Goal: Task Accomplishment & Management: Use online tool/utility

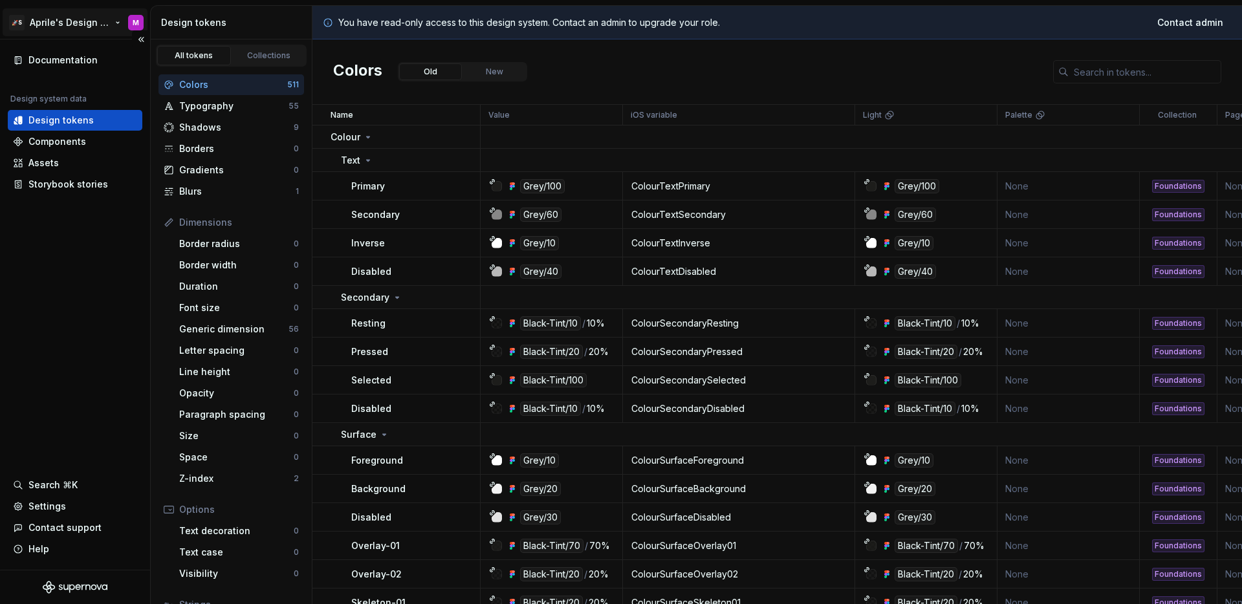
click at [72, 17] on html "🚀S Aprile's Design System M Documentation Design system data Design tokens Comp…" at bounding box center [621, 302] width 1242 height 604
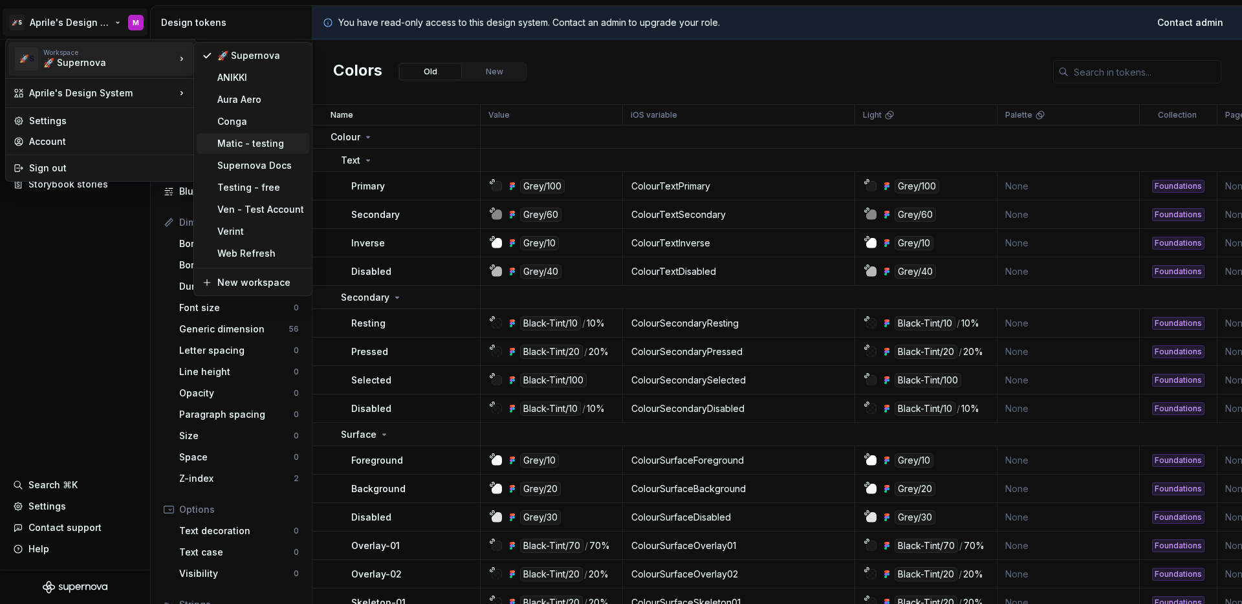
click at [251, 147] on div "Matic - testing" at bounding box center [260, 143] width 87 height 13
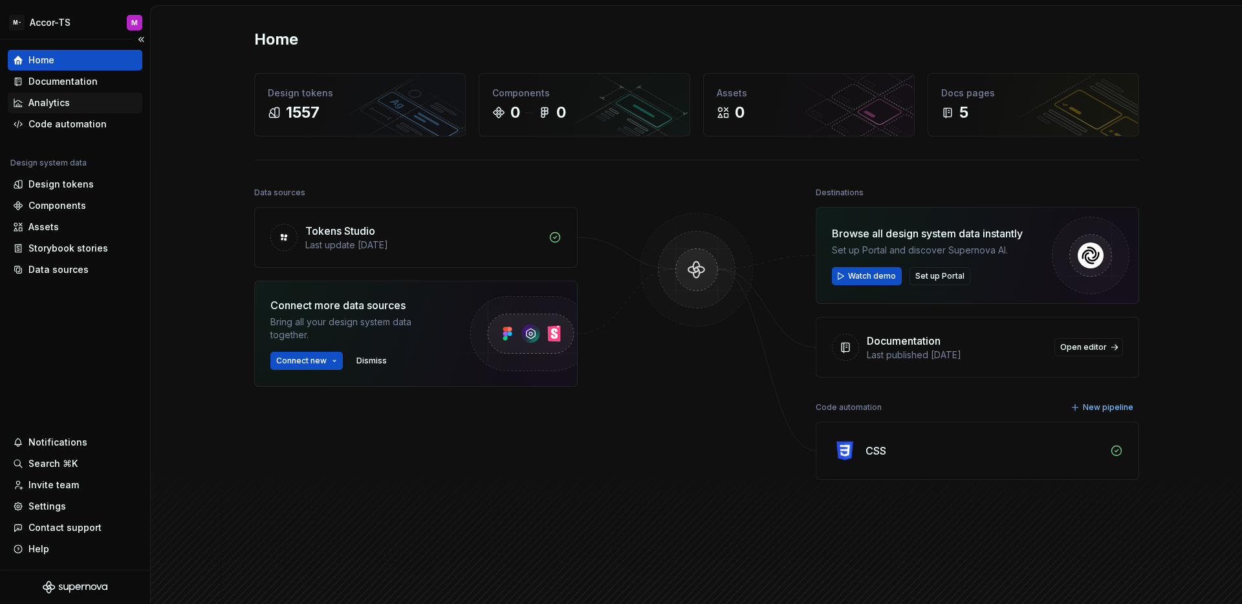
click at [70, 92] on div "Analytics" at bounding box center [75, 102] width 135 height 21
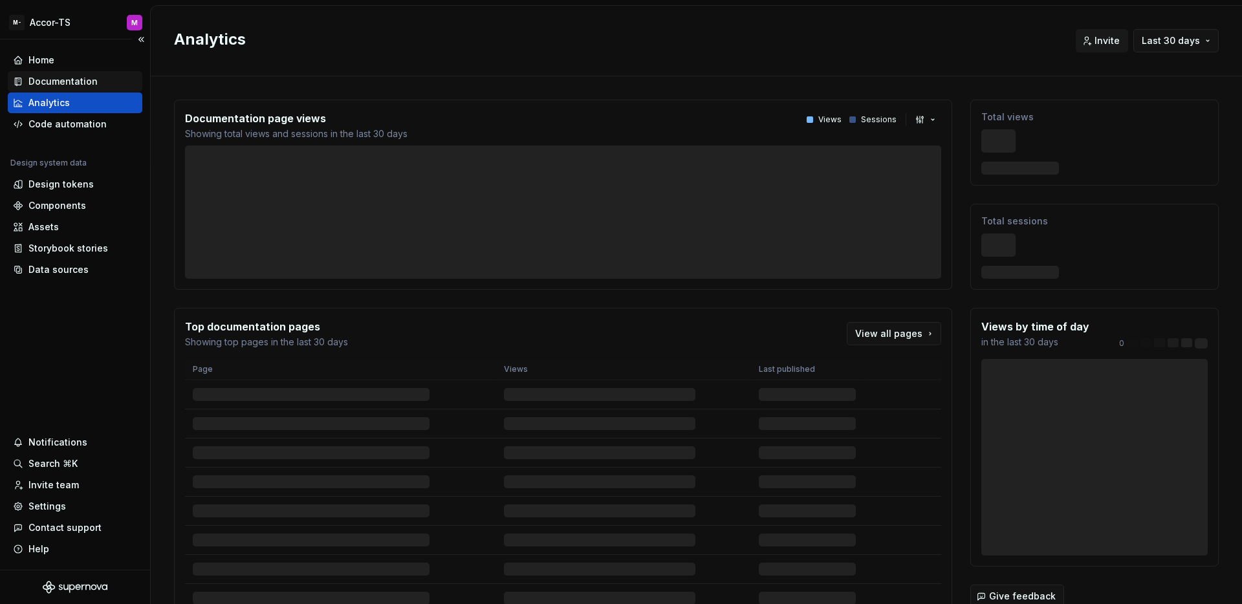
click at [72, 87] on div "Documentation" at bounding box center [62, 81] width 69 height 13
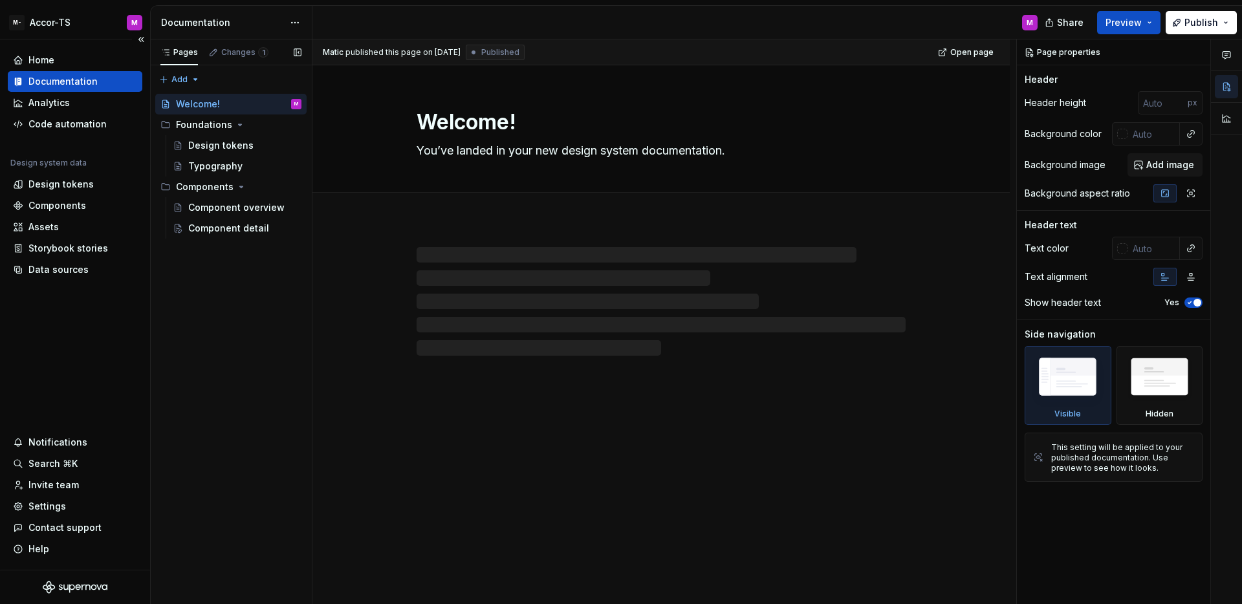
type textarea "*"
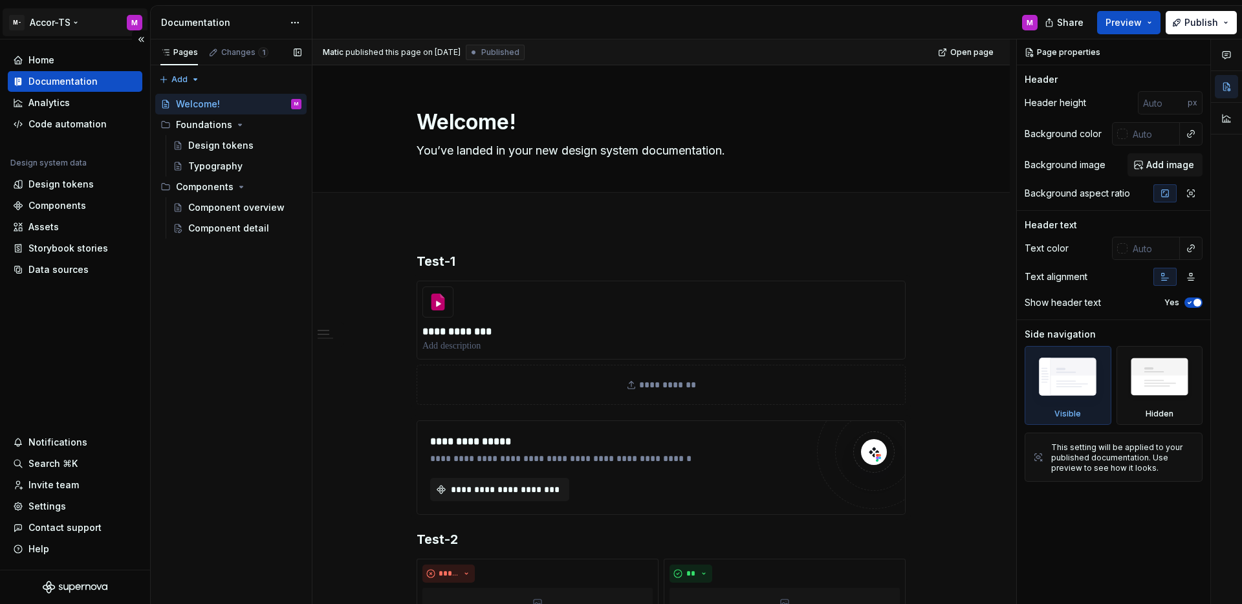
click at [41, 23] on html "**********" at bounding box center [621, 302] width 1242 height 604
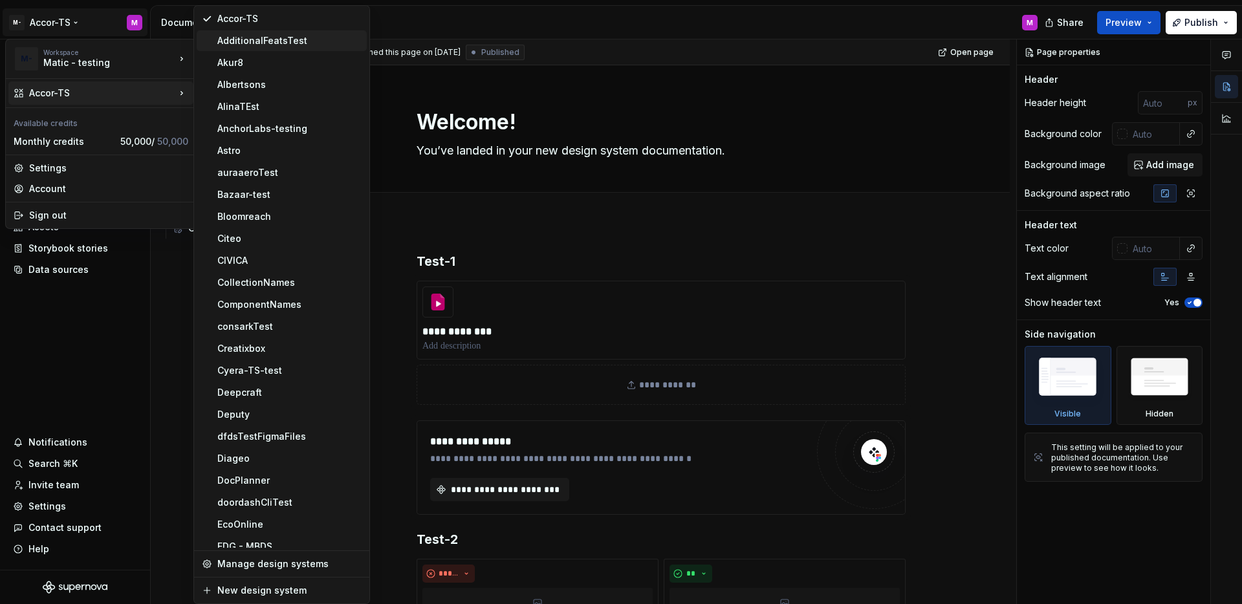
click at [288, 38] on div "AdditionalFeatsTest" at bounding box center [289, 40] width 144 height 13
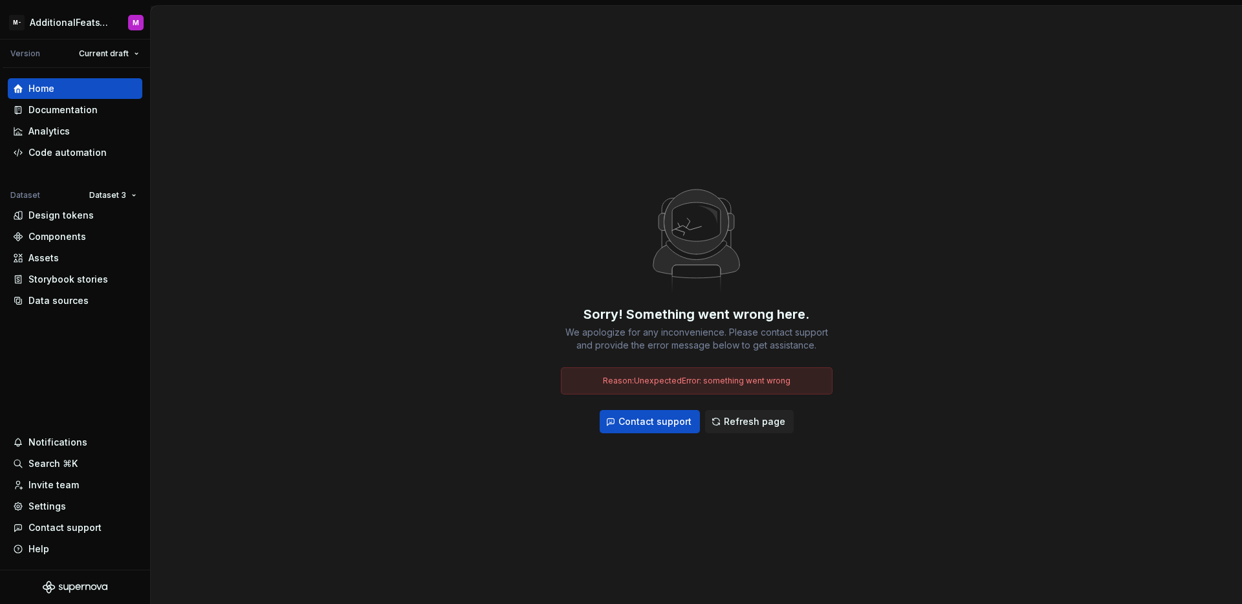
click at [230, 102] on div "Sorry! Something went wrong here. We apologize for any inconvenience. Please co…" at bounding box center [696, 305] width 1091 height 598
click at [53, 24] on html "M- AdditionalFeatsTest M Version Current draft Home Documentation Analytics Cod…" at bounding box center [621, 302] width 1242 height 604
drag, startPoint x: 470, startPoint y: 197, endPoint x: 464, endPoint y: 189, distance: 9.7
click at [470, 197] on html "M- AdditionalFeatsTest M Version Current draft Home Documentation Analytics Cod…" at bounding box center [621, 302] width 1242 height 604
click at [76, 113] on div "Documentation" at bounding box center [62, 109] width 69 height 13
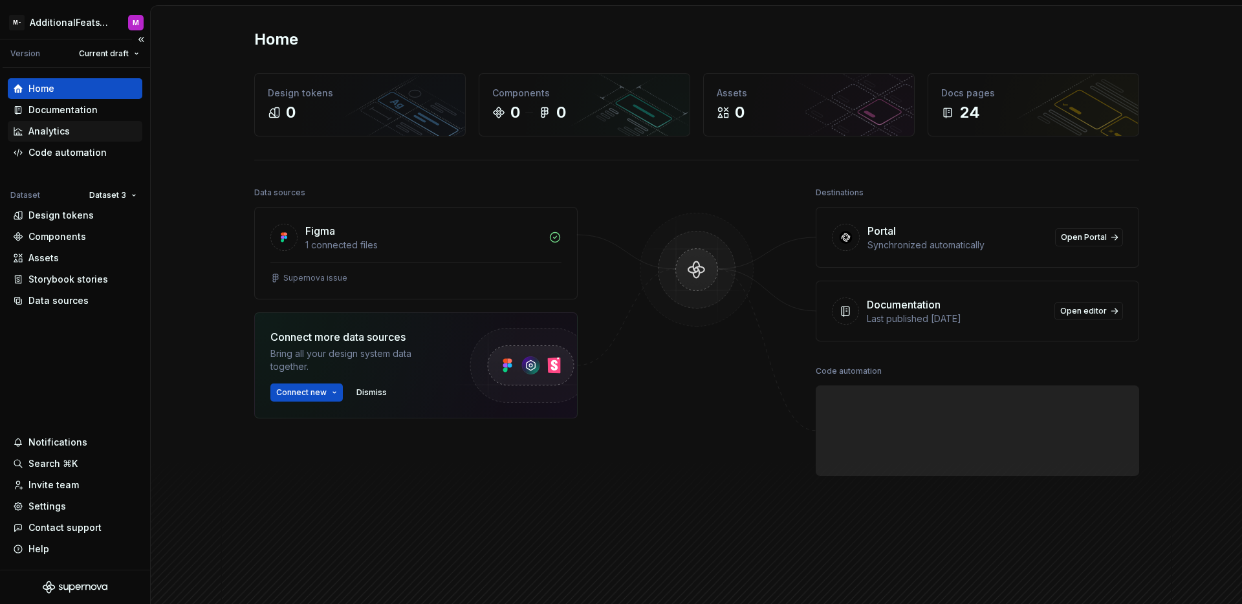
click at [80, 121] on div "Analytics" at bounding box center [75, 131] width 135 height 21
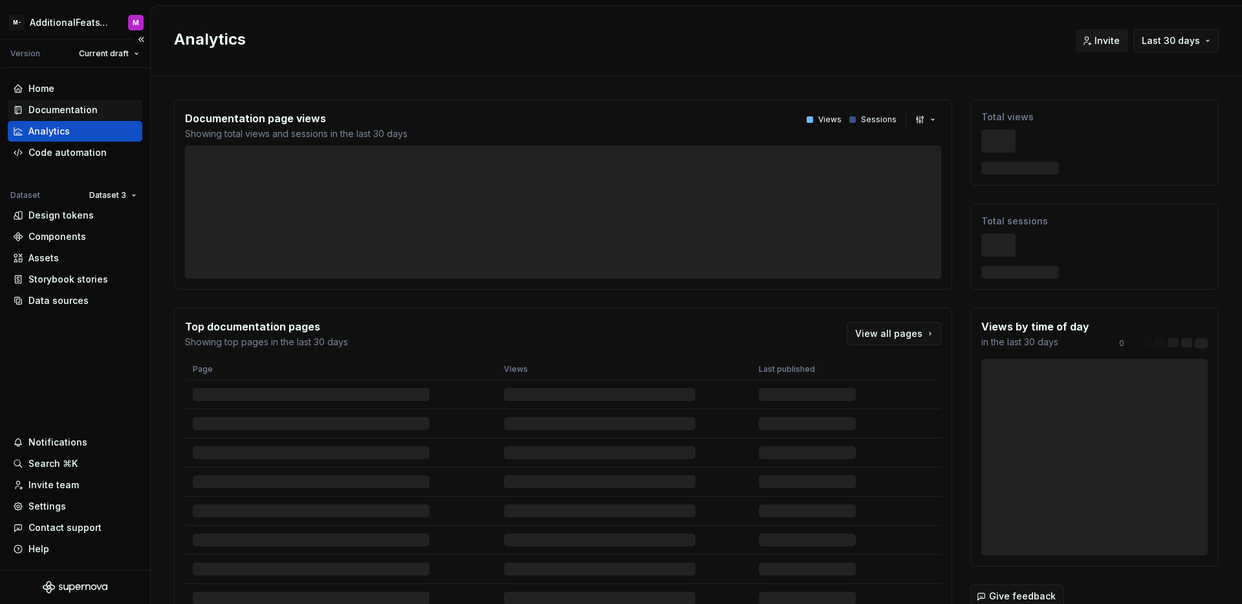
click at [81, 114] on div "Documentation" at bounding box center [62, 109] width 69 height 13
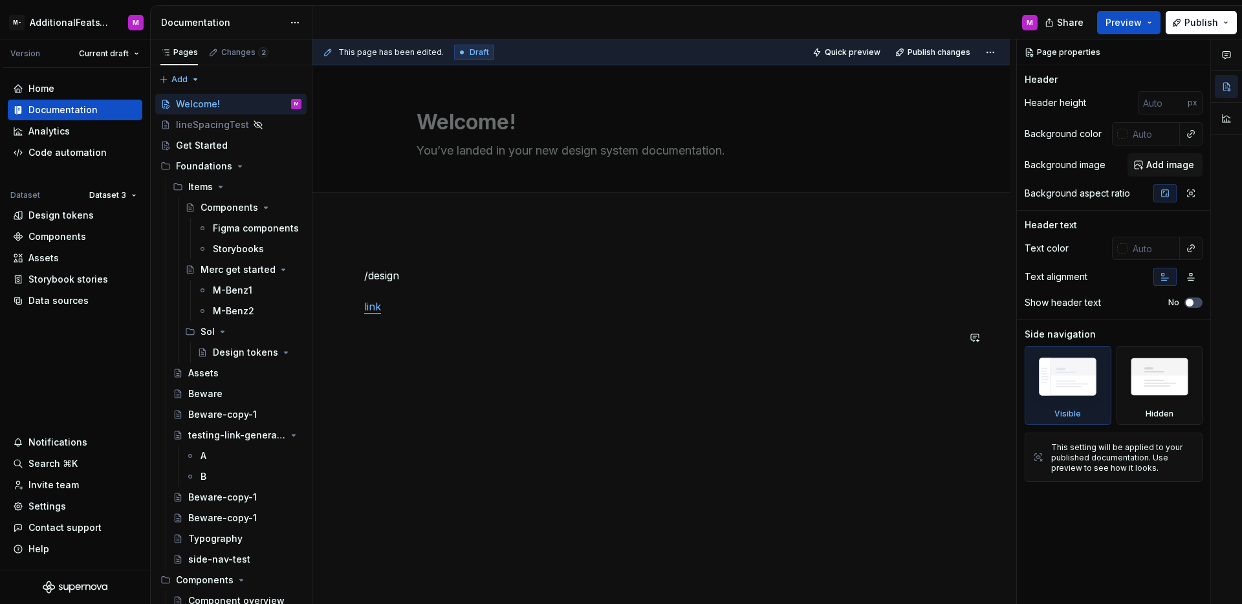
click at [404, 338] on div "/design link" at bounding box center [661, 298] width 594 height 93
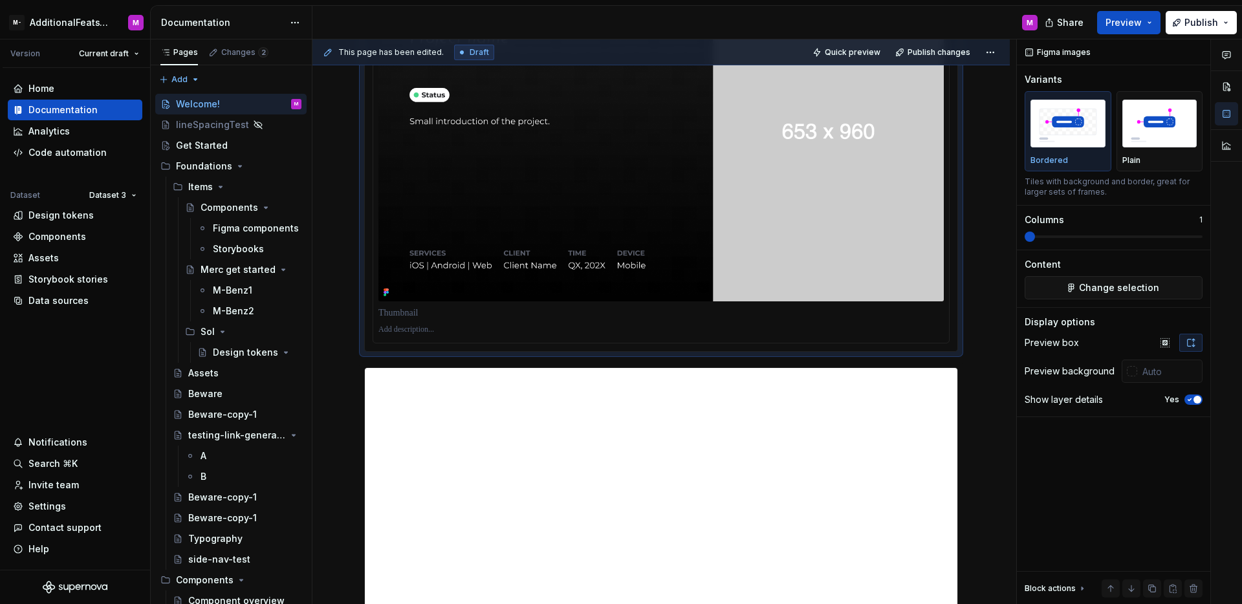
click at [532, 250] on img at bounding box center [660, 131] width 565 height 339
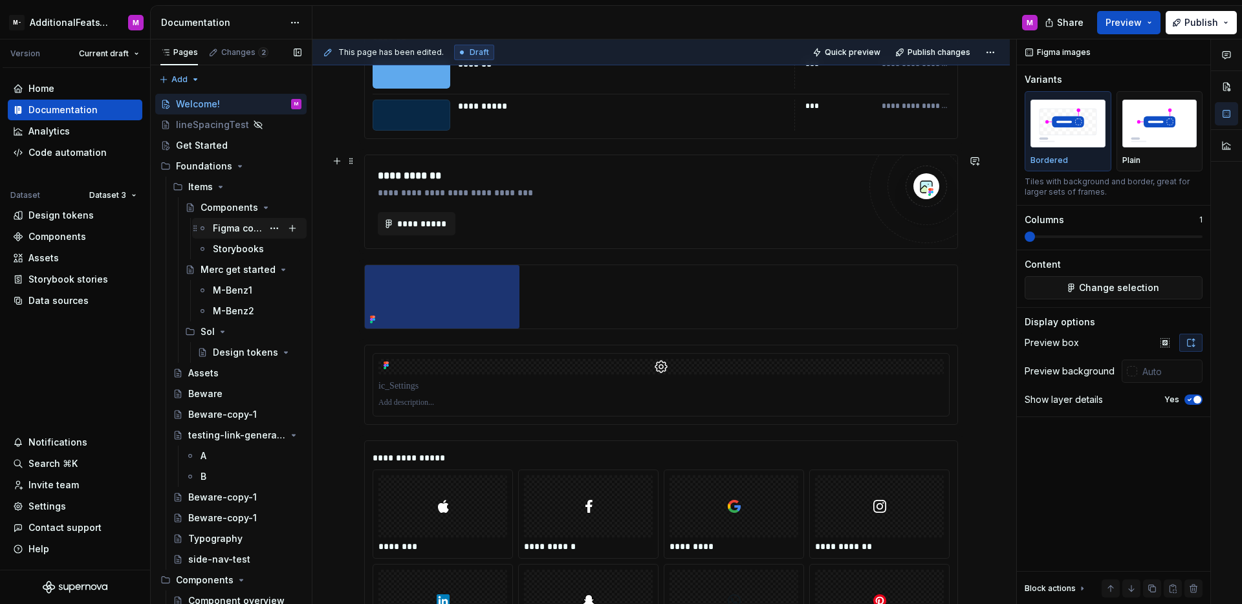
scroll to position [488, 0]
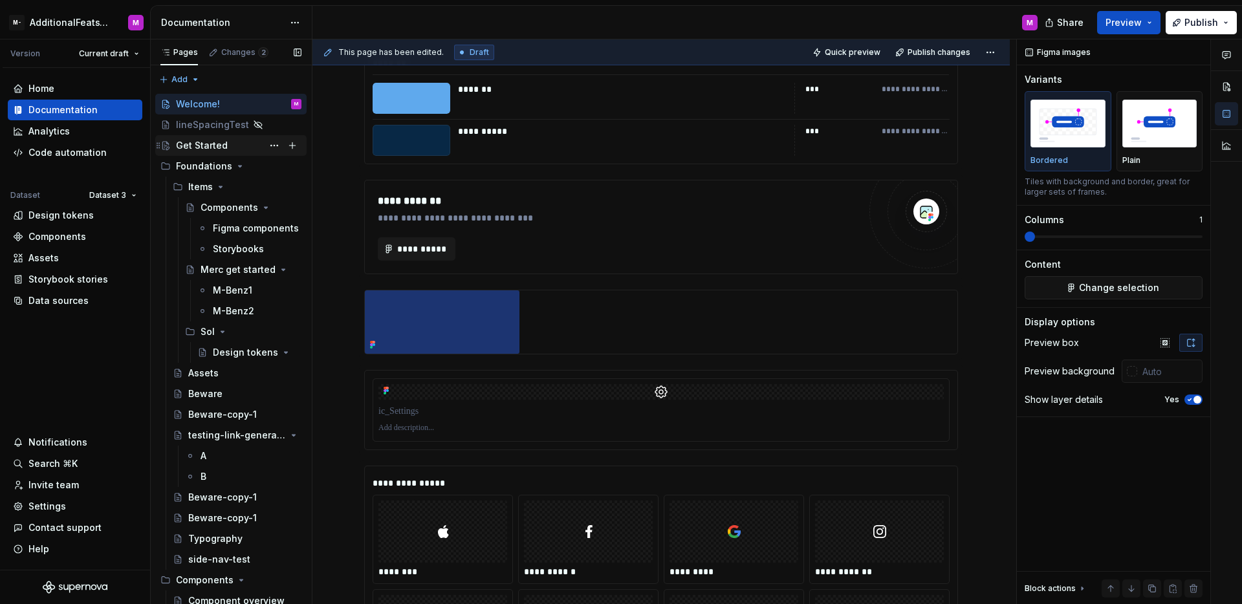
click at [224, 143] on div "Get Started" at bounding box center [202, 145] width 52 height 13
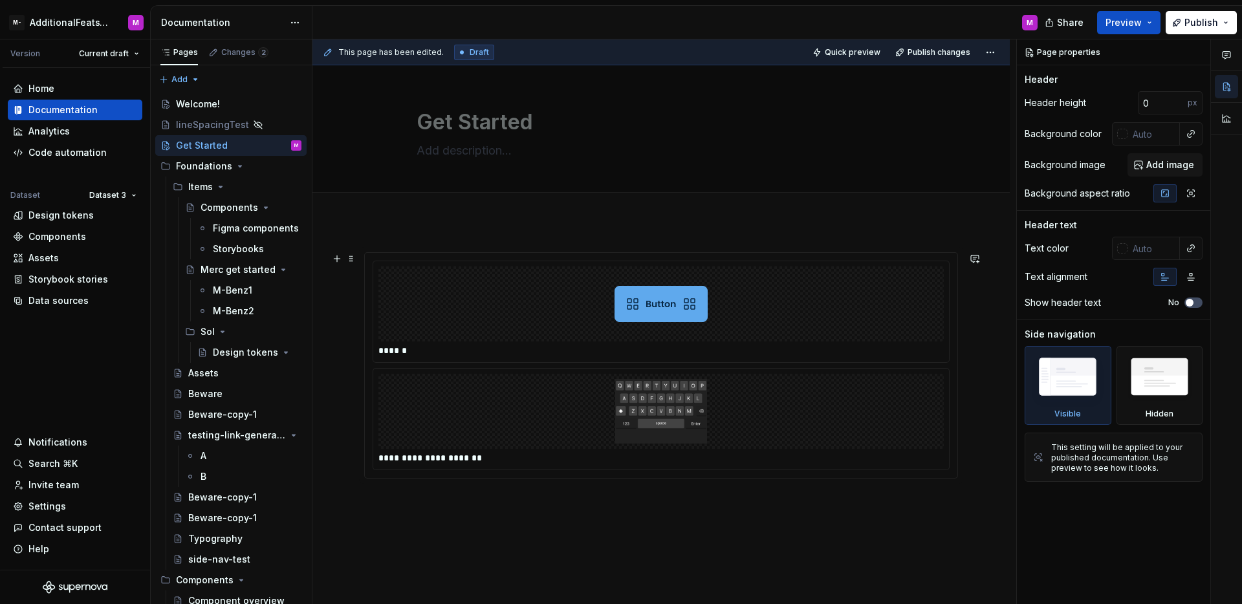
click at [523, 398] on div at bounding box center [660, 411] width 565 height 75
type textarea "*"
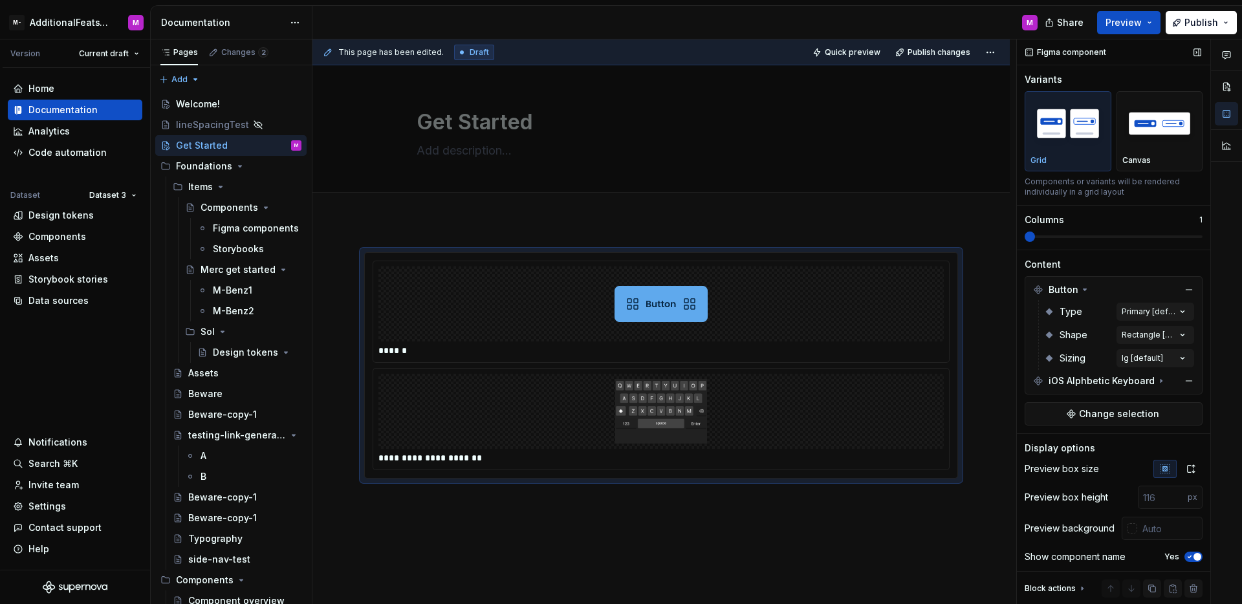
scroll to position [57, 0]
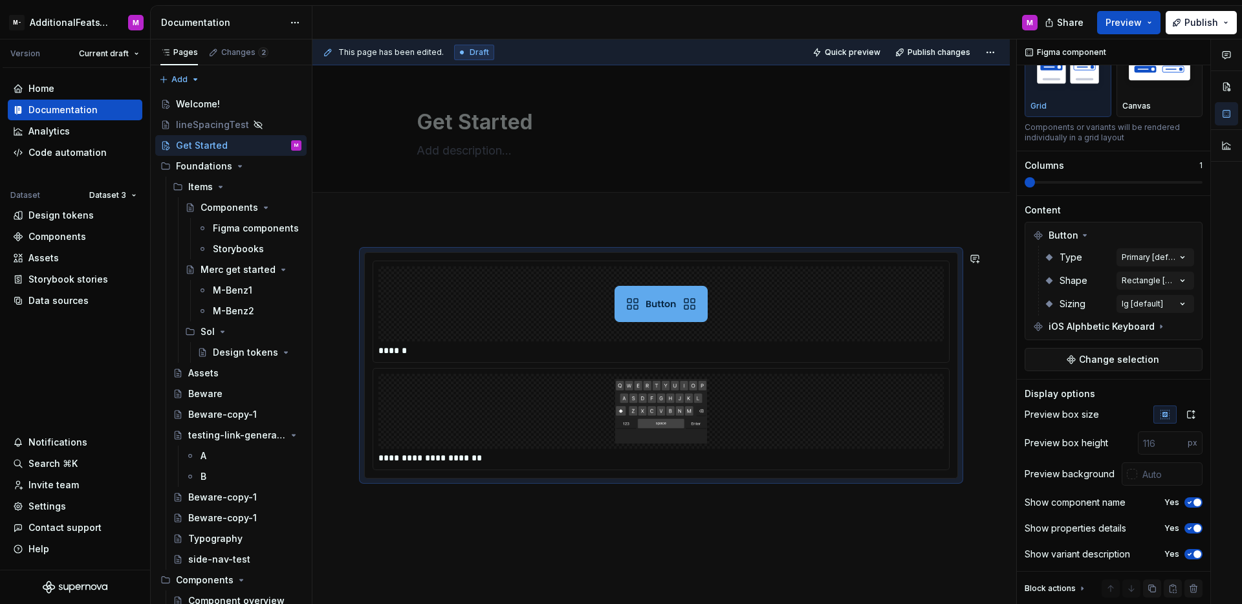
click at [528, 561] on div "**********" at bounding box center [660, 448] width 697 height 454
click at [556, 533] on div "**********" at bounding box center [660, 448] width 697 height 454
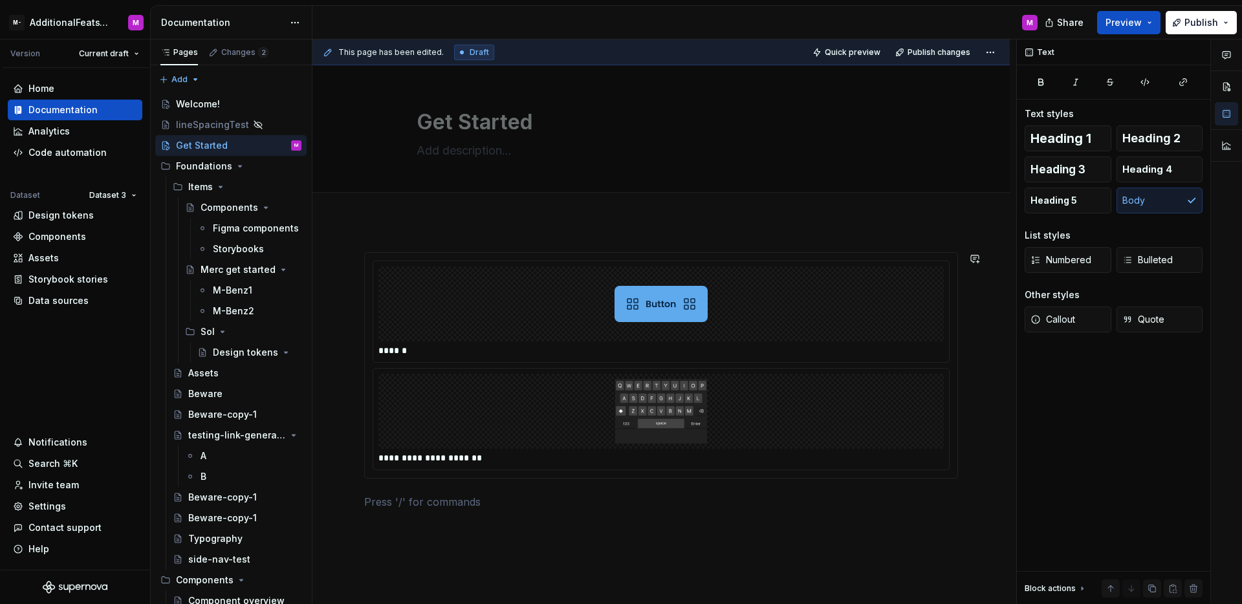
scroll to position [0, 0]
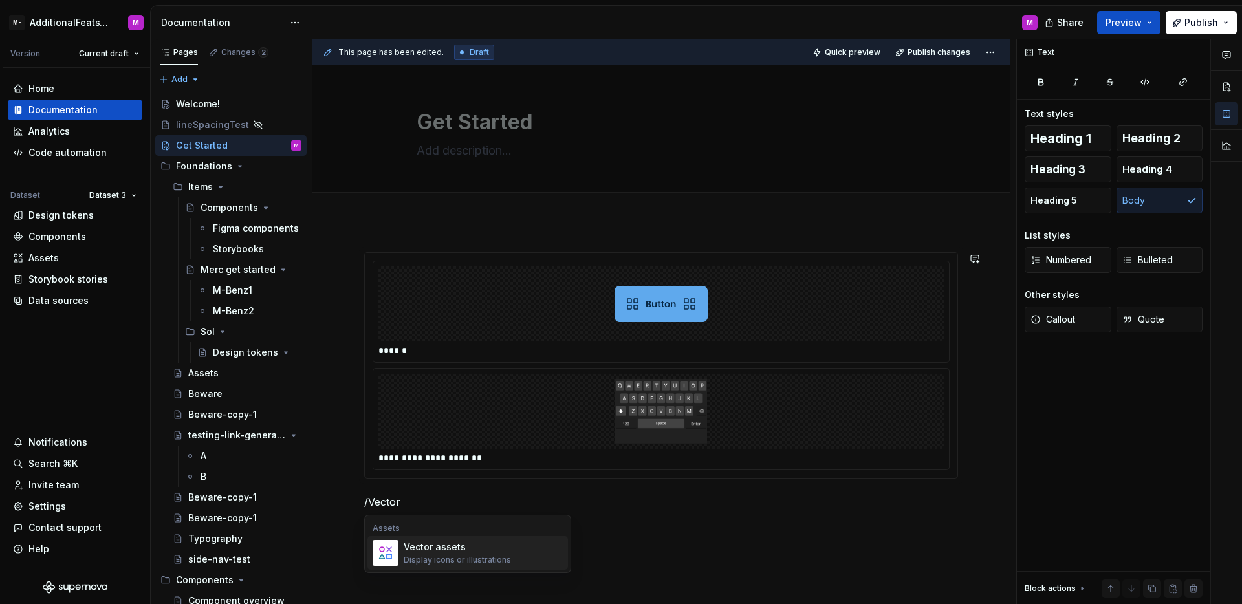
click at [482, 546] on div "Vector assets" at bounding box center [457, 547] width 107 height 13
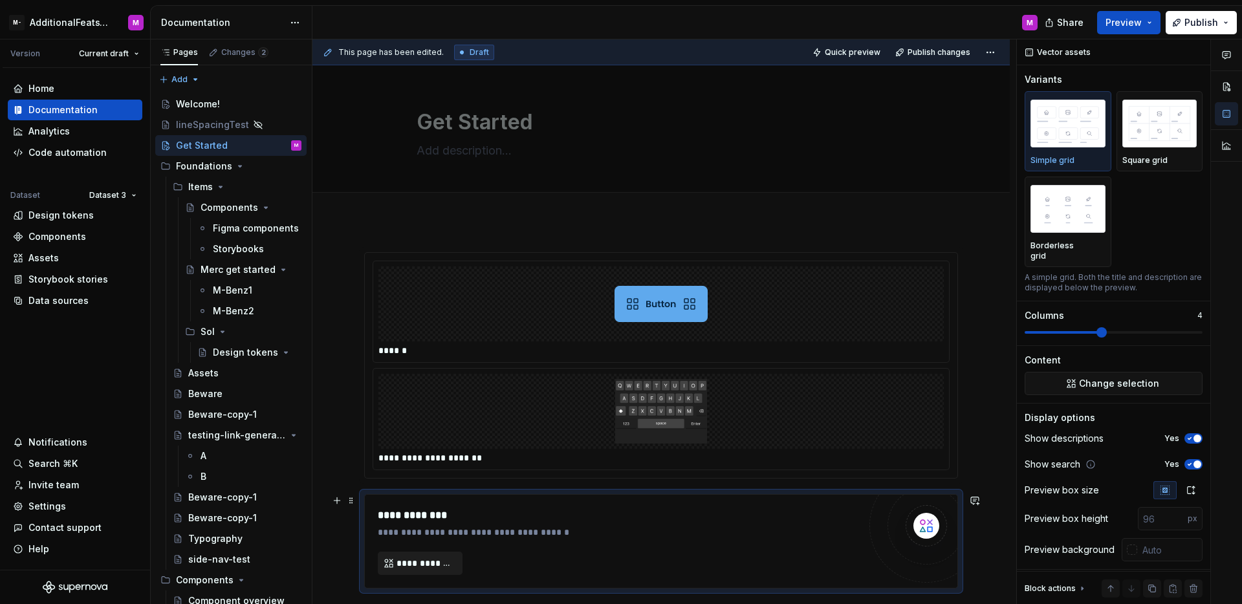
click at [422, 570] on button "**********" at bounding box center [420, 563] width 85 height 23
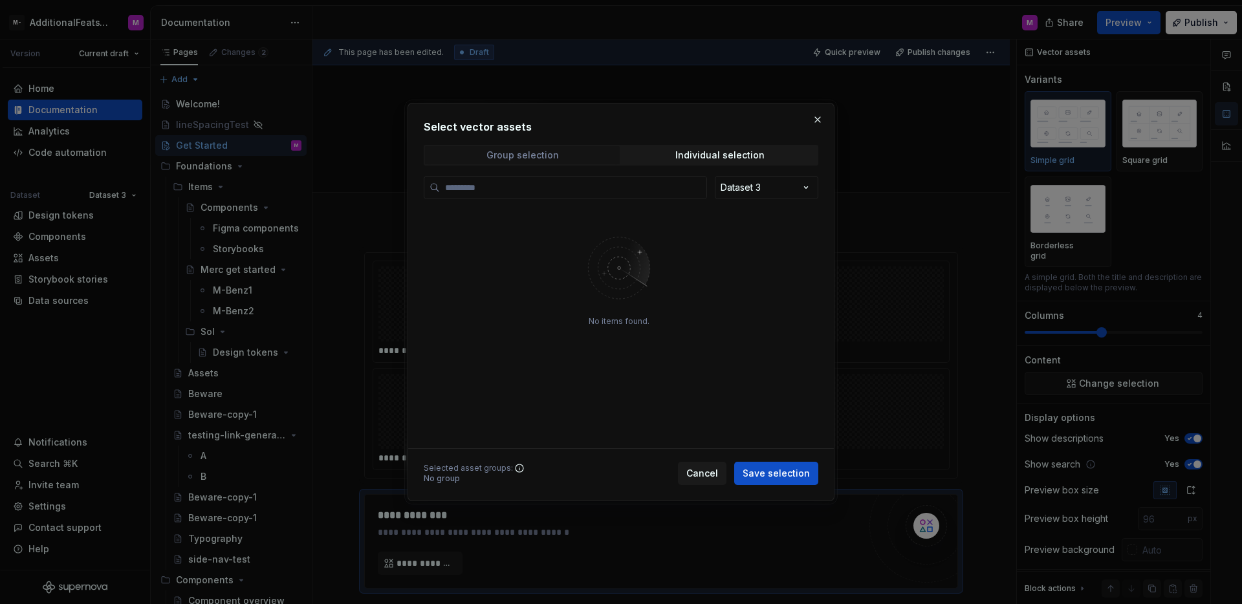
click at [592, 156] on span "Group selection" at bounding box center [522, 155] width 195 height 18
click at [695, 156] on div "Individual selection" at bounding box center [719, 155] width 89 height 10
click at [733, 178] on div "Select vector assets Group selection Individual selection Dataset 3 No items fo…" at bounding box center [621, 302] width 1242 height 604
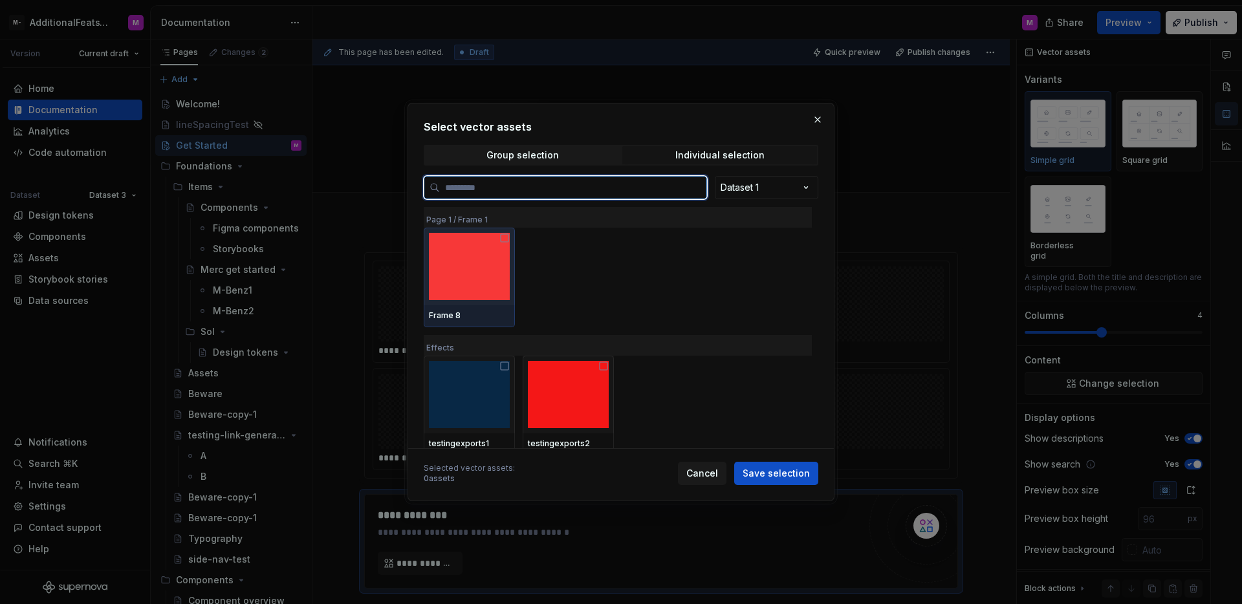
click at [495, 243] on img at bounding box center [469, 266] width 81 height 67
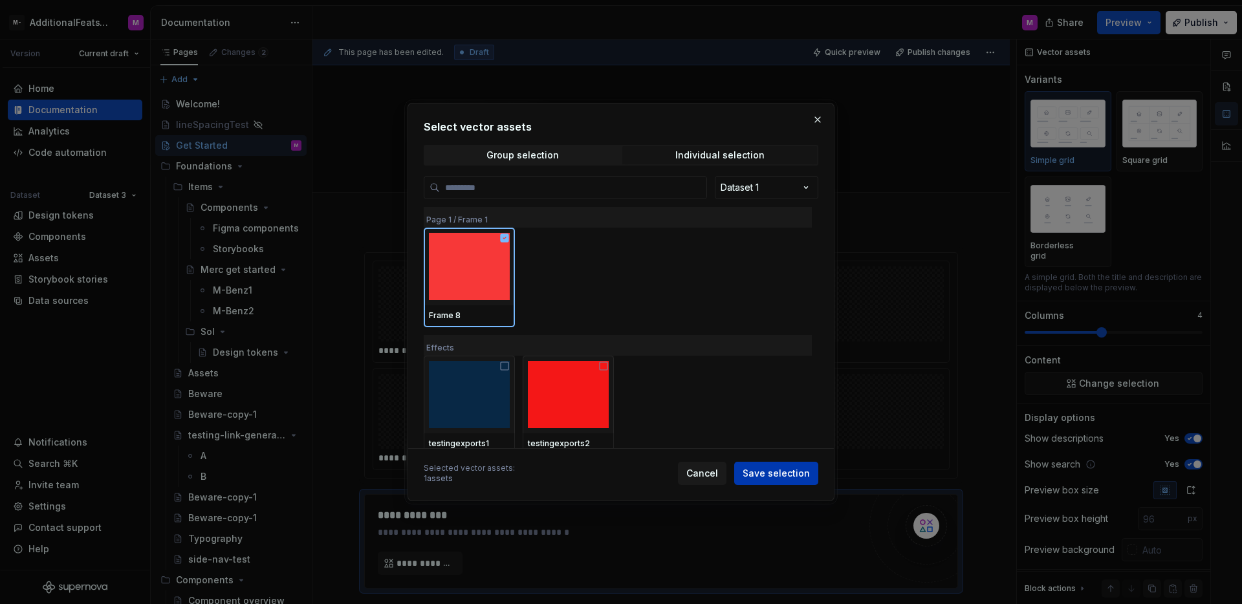
click at [786, 480] on button "Save selection" at bounding box center [776, 473] width 84 height 23
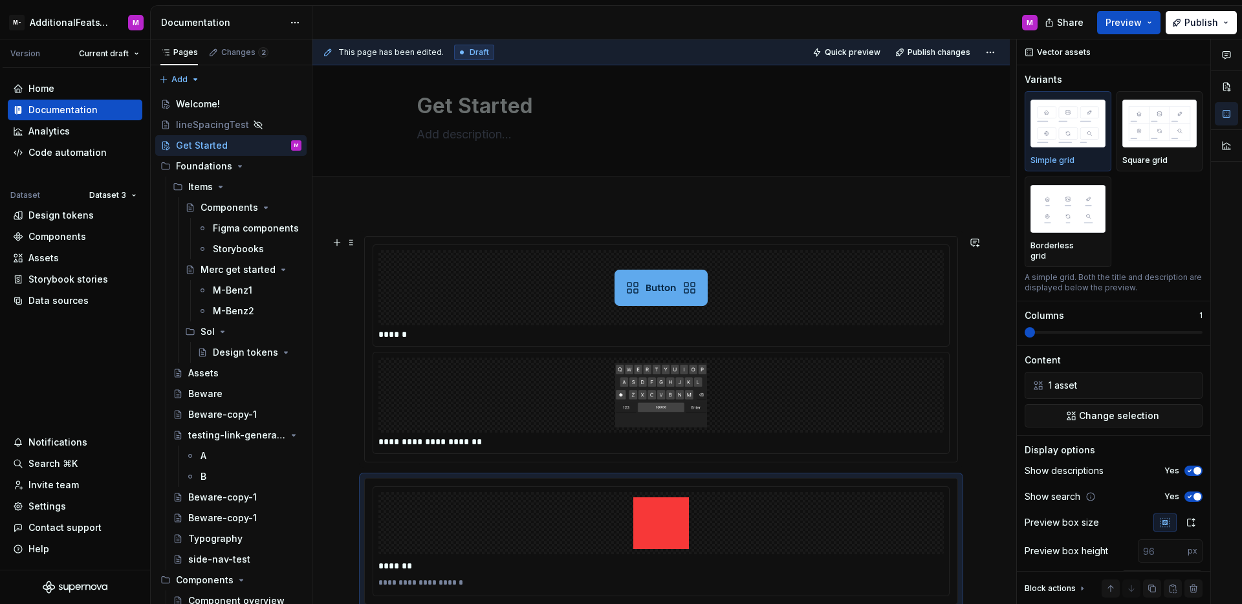
scroll to position [25, 0]
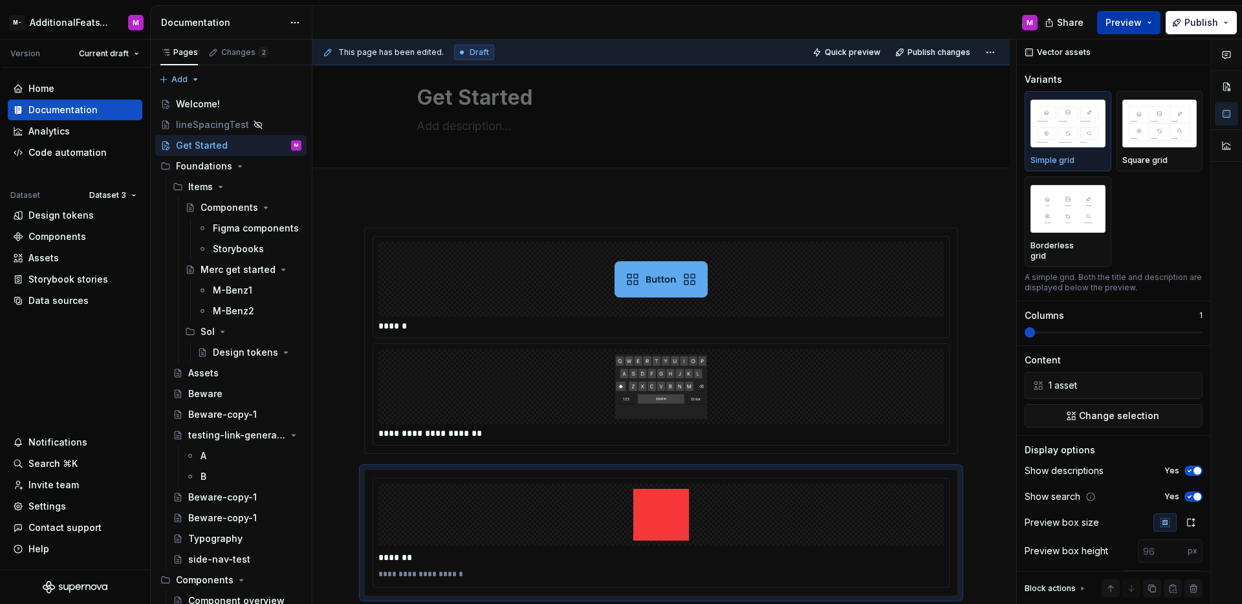
click at [1154, 32] on button "Preview" at bounding box center [1128, 22] width 63 height 23
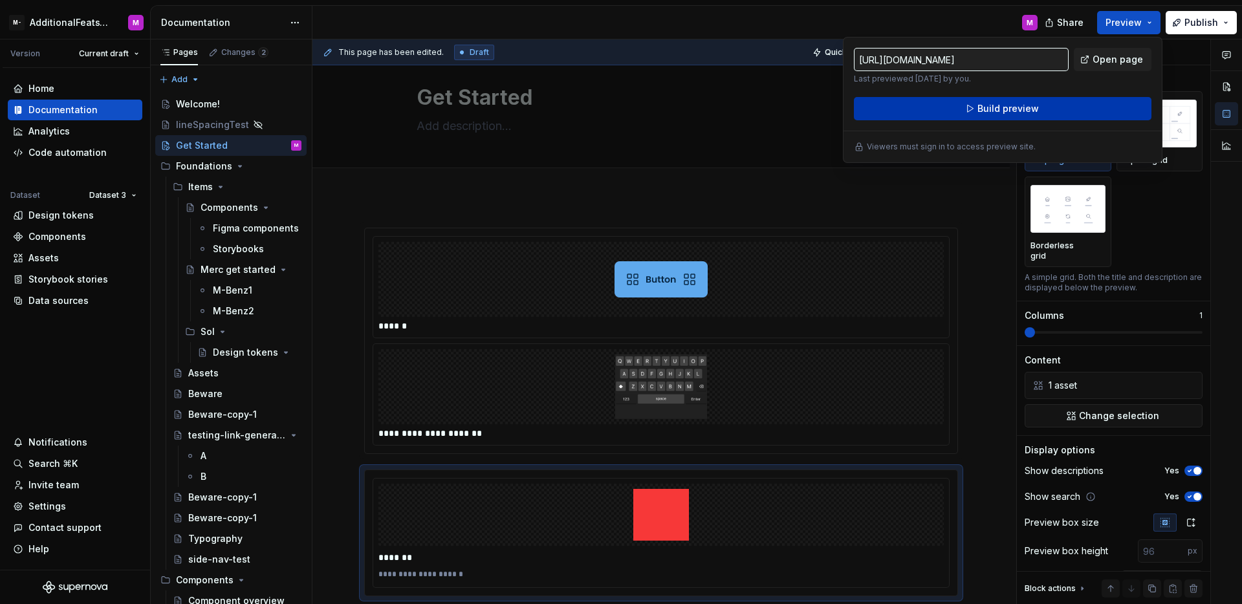
click at [1032, 118] on button "Build preview" at bounding box center [1002, 108] width 297 height 23
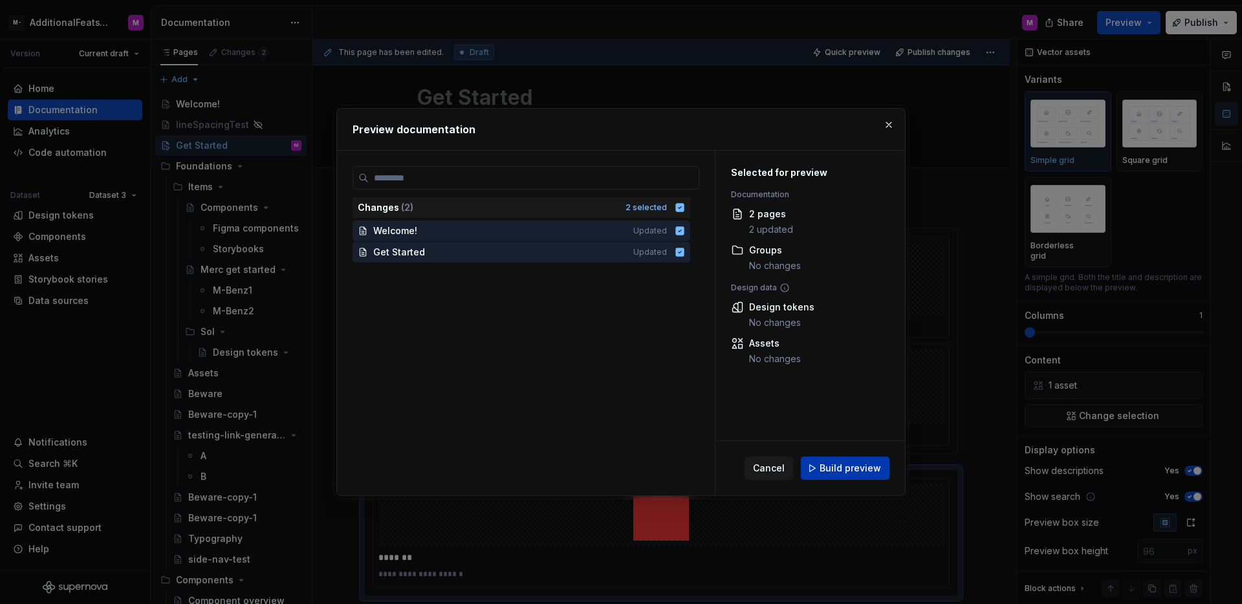
click at [826, 470] on span "Build preview" at bounding box center [849, 468] width 61 height 13
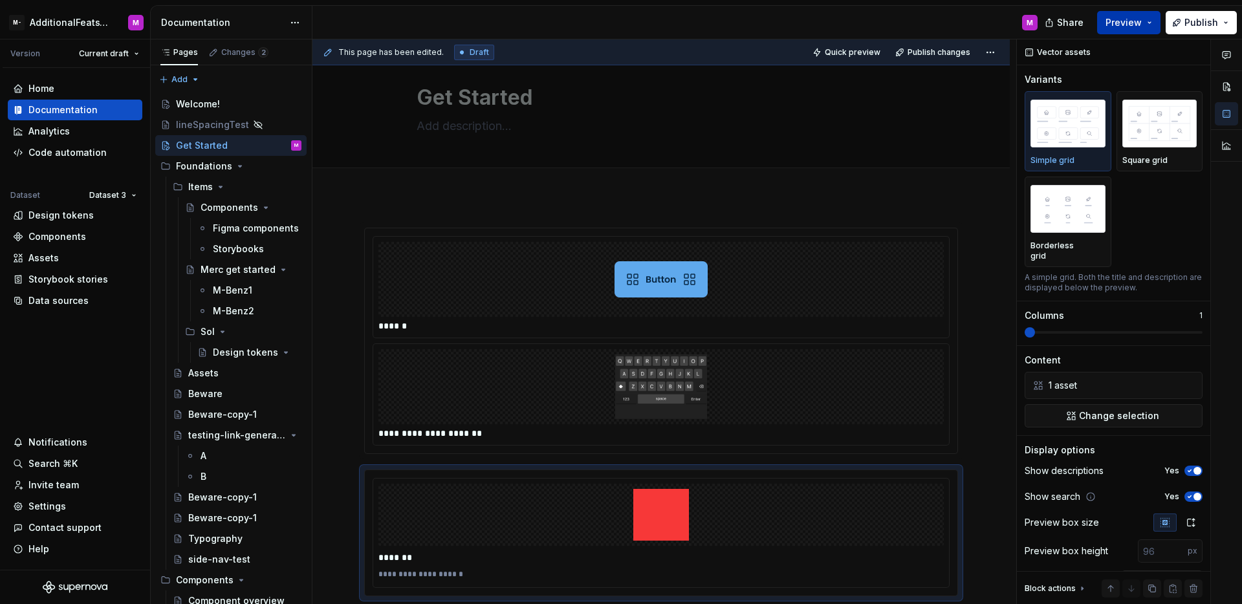
click at [1122, 29] on button "Preview" at bounding box center [1128, 22] width 63 height 23
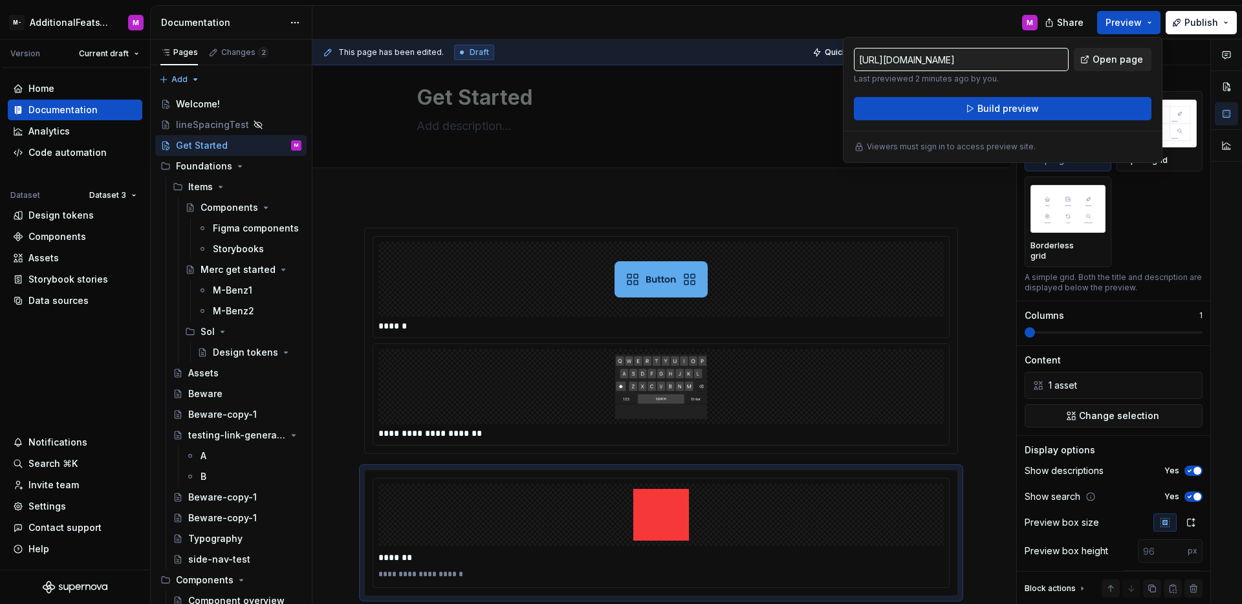
click at [1118, 65] on span "Open page" at bounding box center [1117, 59] width 50 height 13
click at [1175, 70] on div "Vector assets Variants Simple grid Square grid Borderless grid A simple grid. B…" at bounding box center [1113, 321] width 193 height 565
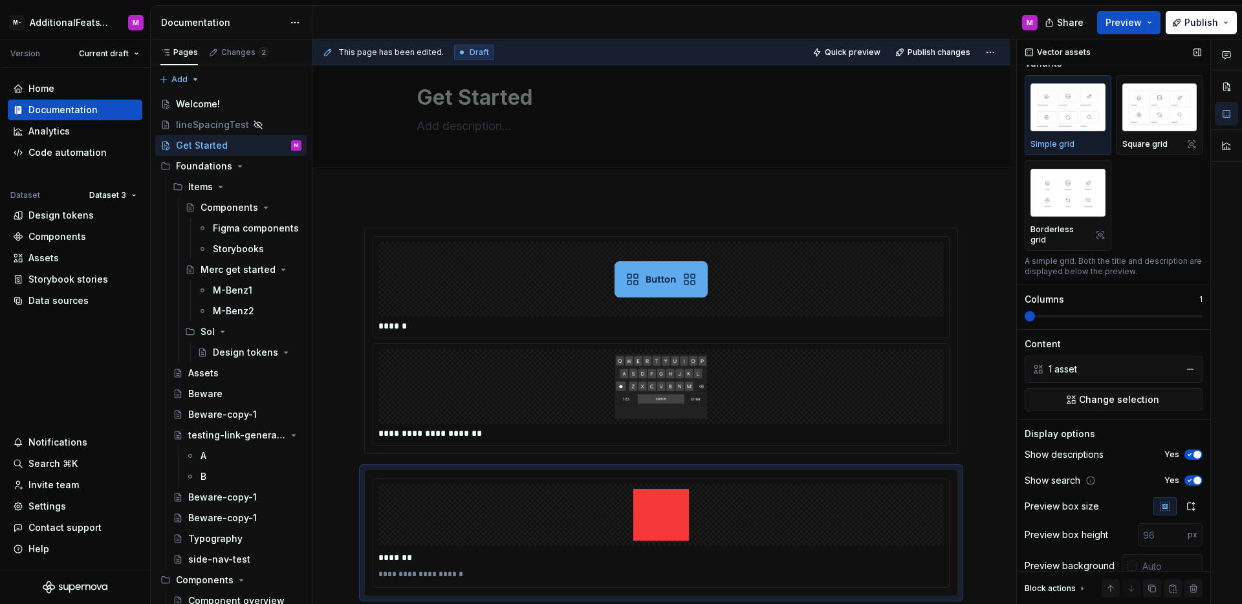
scroll to position [41, 0]
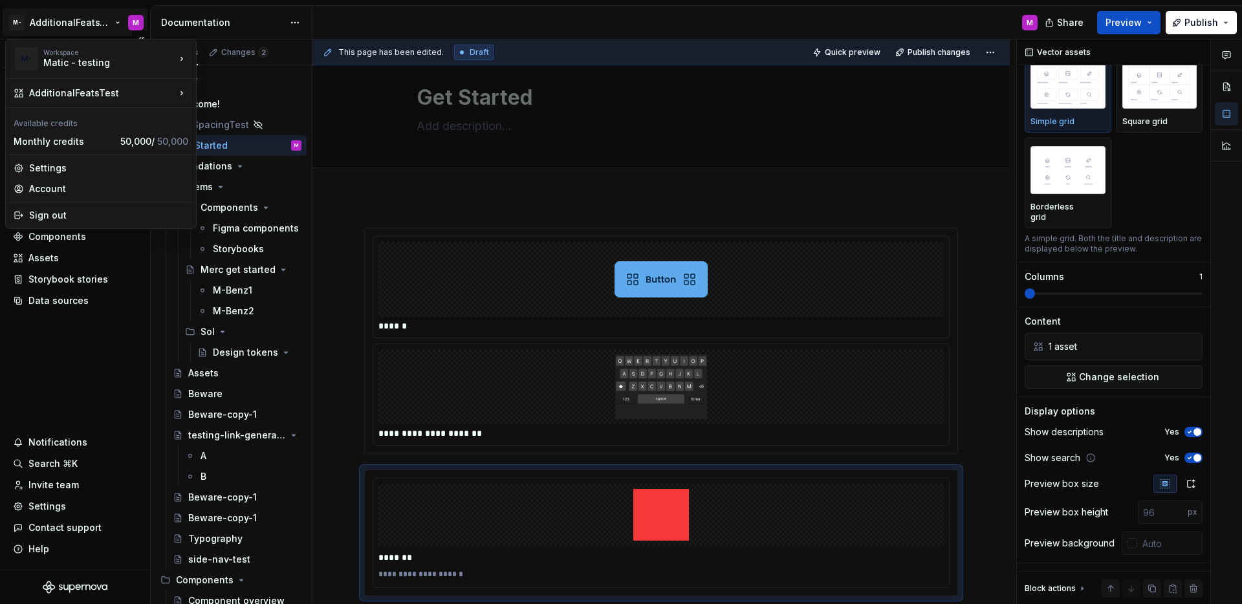
type textarea "*"
click at [12, 25] on html "M- AdditionalFeatsTest M Version Current draft Home Documentation Analytics Cod…" at bounding box center [621, 302] width 1242 height 604
click at [74, 384] on html "M- AdditionalFeatsTest M Version Current draft Home Documentation Analytics Cod…" at bounding box center [621, 302] width 1242 height 604
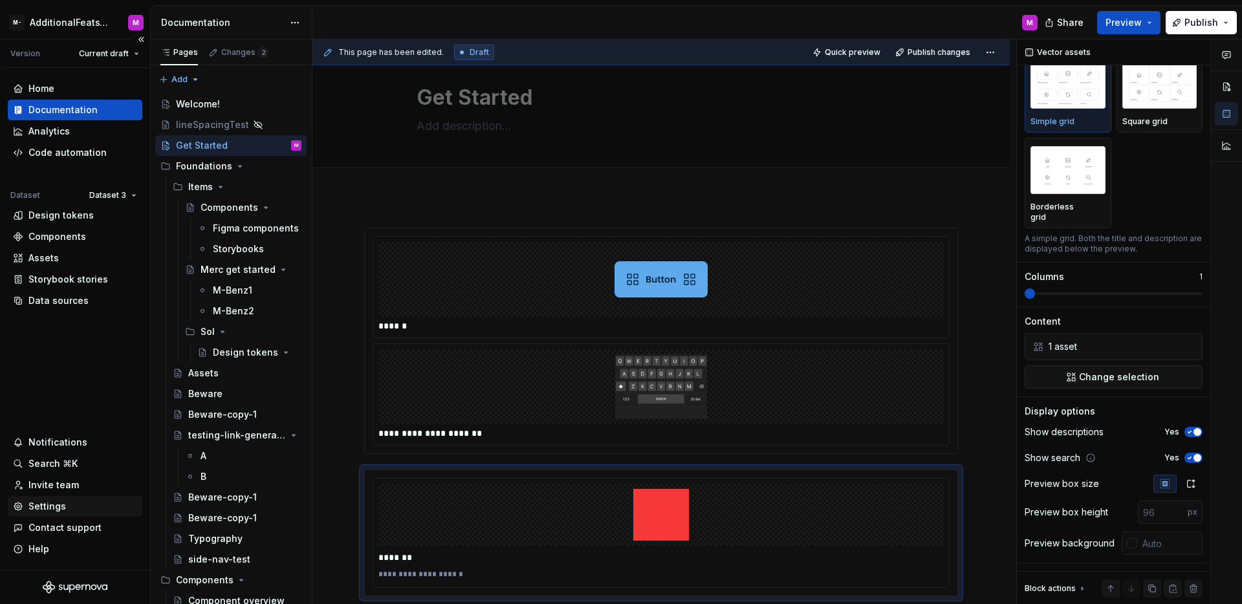
click at [63, 512] on div "Settings" at bounding box center [47, 506] width 38 height 13
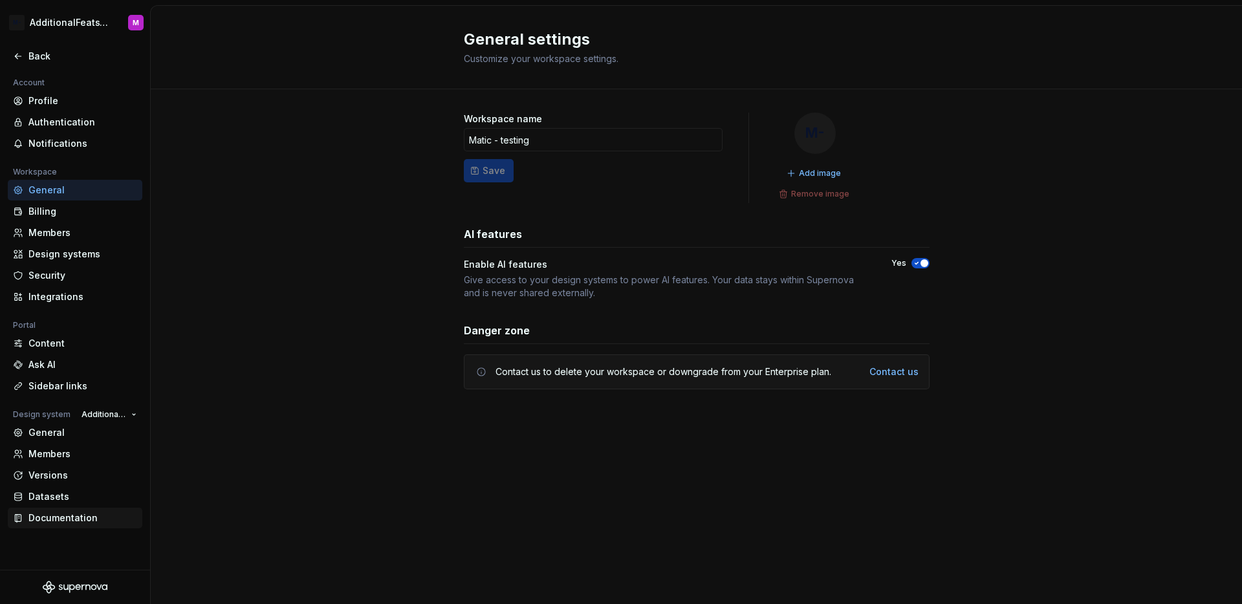
click at [45, 517] on div "Documentation" at bounding box center [82, 518] width 109 height 13
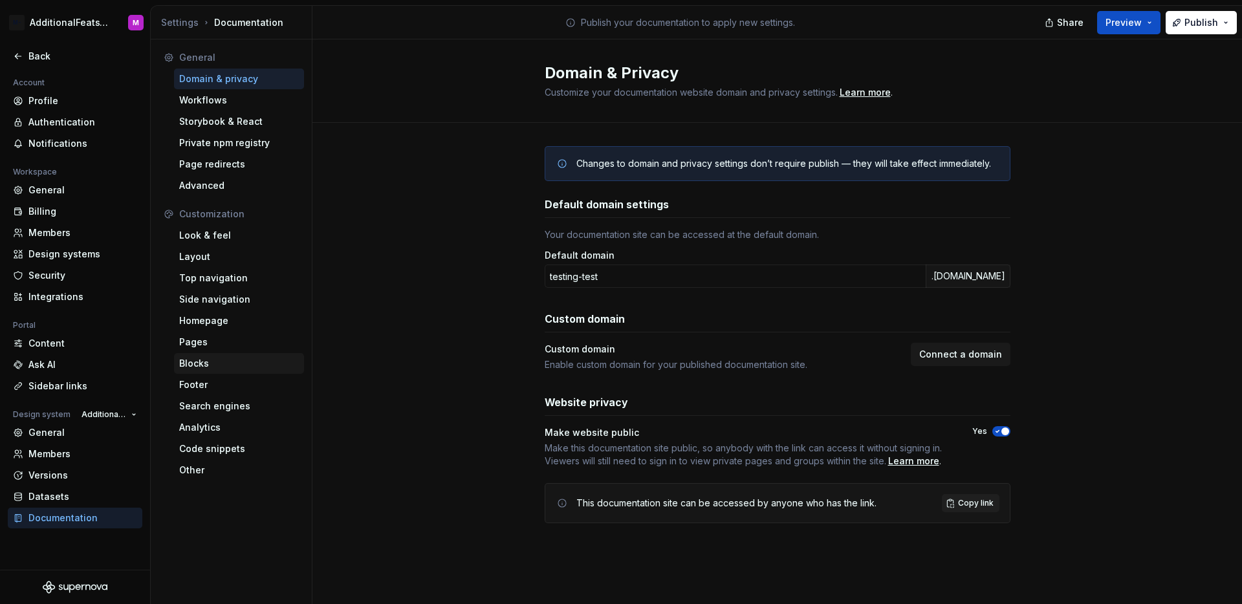
click at [216, 361] on div "Blocks" at bounding box center [239, 363] width 120 height 13
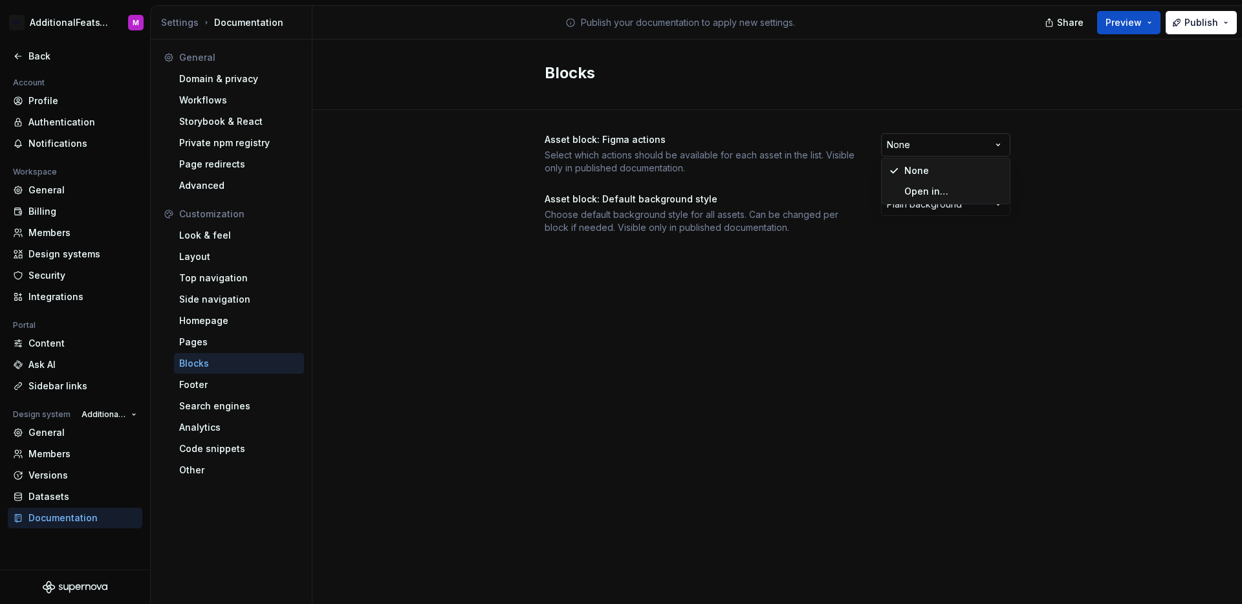
click at [987, 149] on html "M- AdditionalFeatsTest M Back Account Profile Authentication Notifications Work…" at bounding box center [621, 302] width 1242 height 604
click at [1030, 153] on html "M- AdditionalFeatsTest M Back Account Profile Authentication Notifications Work…" at bounding box center [621, 302] width 1242 height 604
